Goal: Information Seeking & Learning: Check status

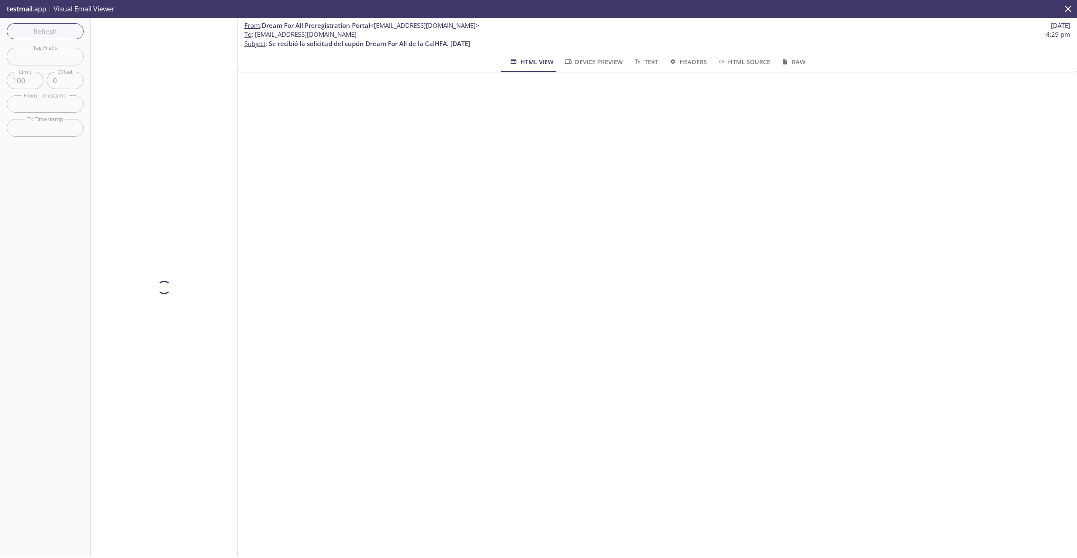
click at [37, 34] on div "Refresh Filters Tag Prefix Tag Prefix Limit 100 Limit Offset 0 Offset From Time…" at bounding box center [45, 287] width 91 height 539
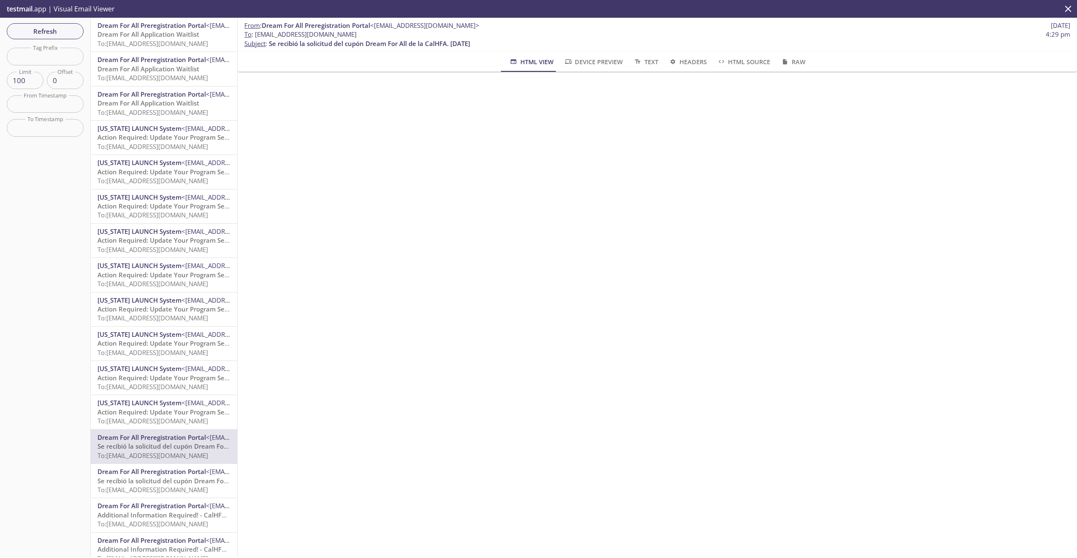
click at [138, 43] on span "To: [EMAIL_ADDRESS][DOMAIN_NAME]" at bounding box center [152, 43] width 111 height 8
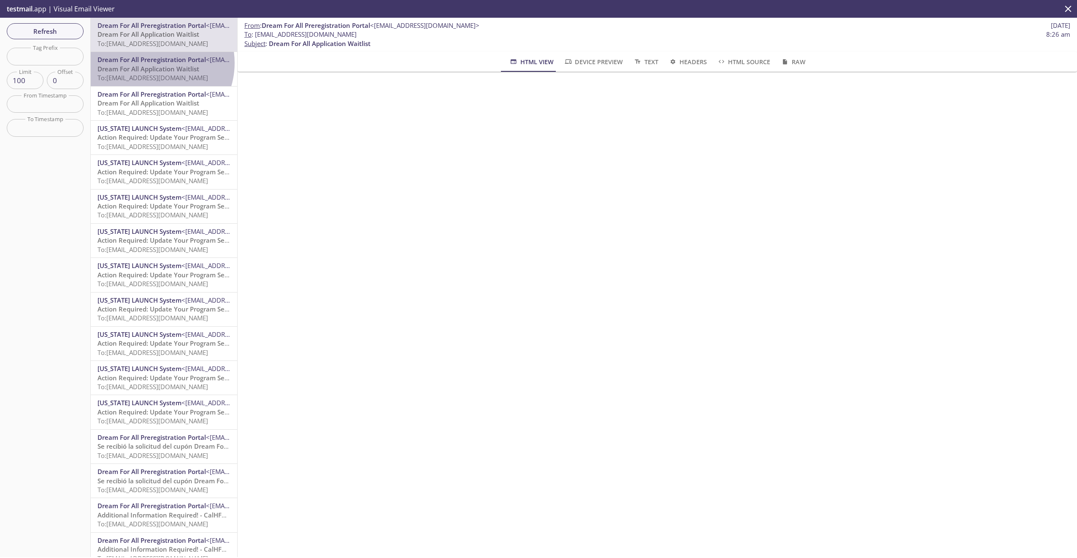
click at [152, 63] on span "Dream For All Preregistration Portal" at bounding box center [151, 59] width 108 height 8
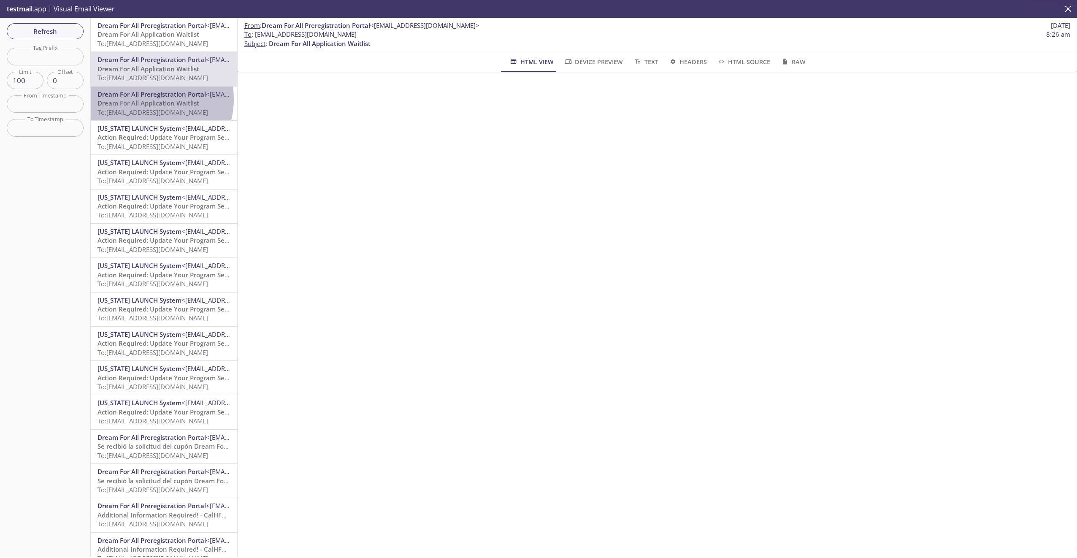
click at [146, 99] on span "Dream For All Application Waitlist" at bounding box center [148, 103] width 102 height 8
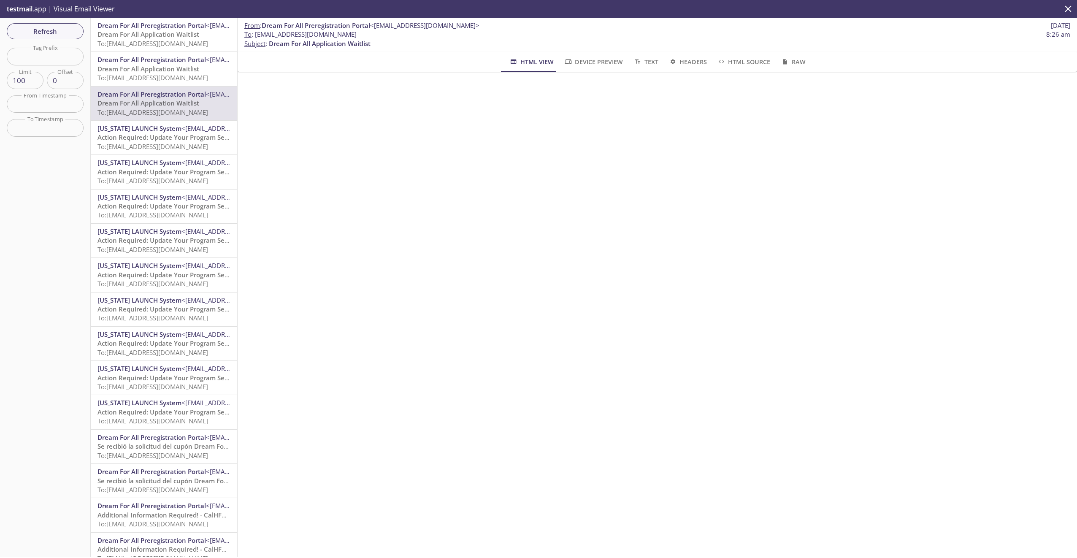
click at [128, 62] on span "Dream For All Preregistration Portal" at bounding box center [151, 59] width 108 height 8
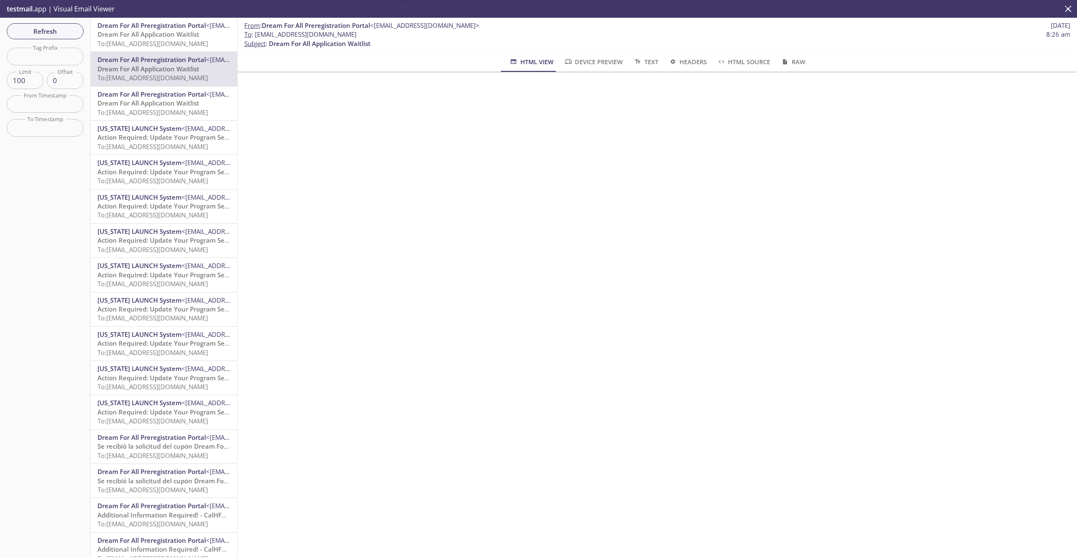
click at [138, 34] on span "Dream For All Application Waitlist" at bounding box center [148, 34] width 102 height 8
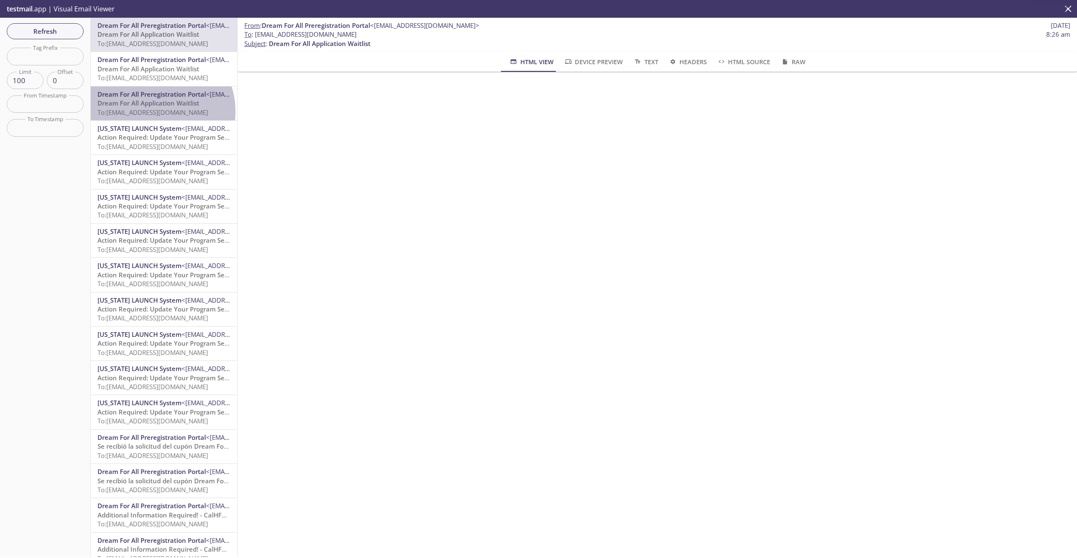
click at [154, 111] on span "To: [EMAIL_ADDRESS][DOMAIN_NAME]" at bounding box center [152, 112] width 111 height 8
